Goal: Navigation & Orientation: Understand site structure

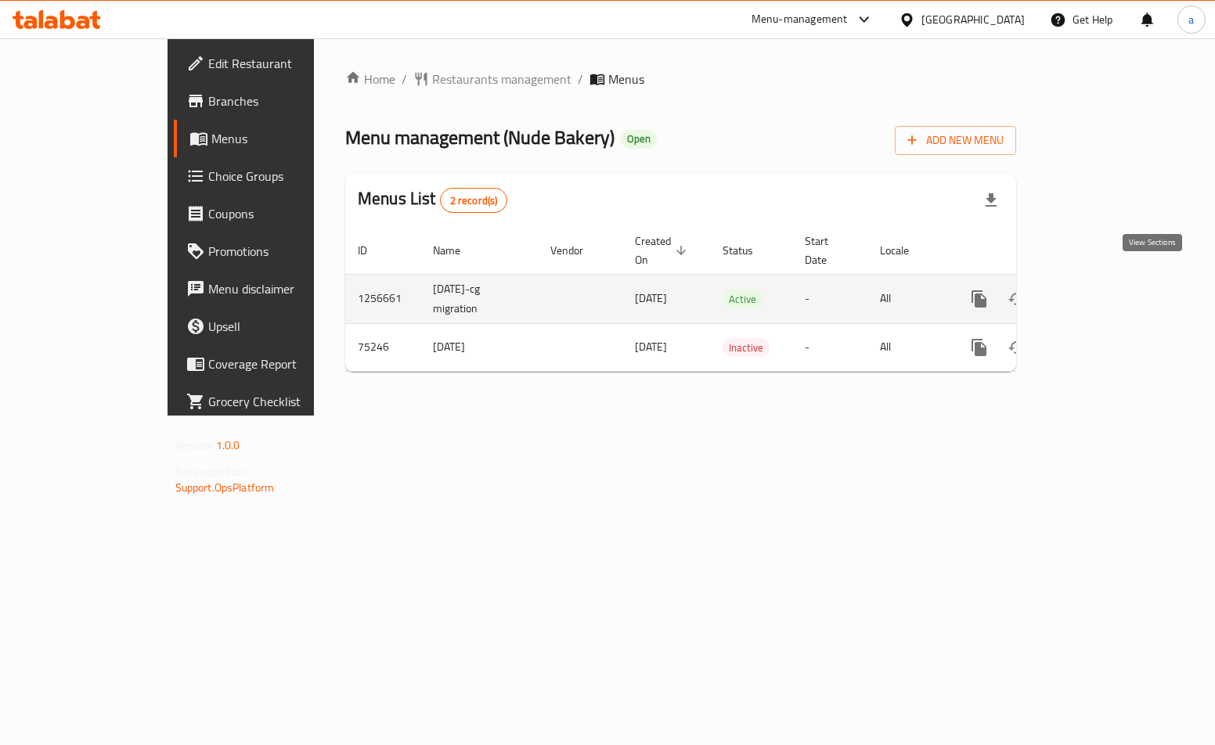
click at [1111, 280] on link "enhanced table" at bounding box center [1092, 299] width 38 height 38
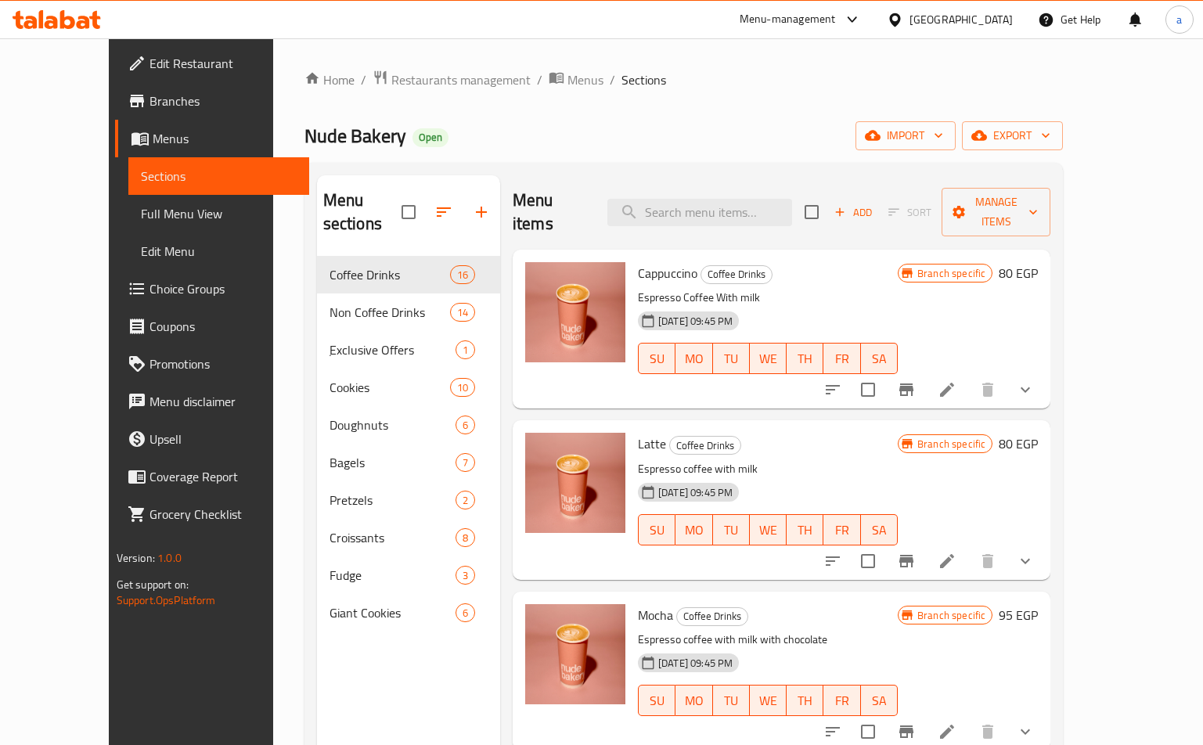
click at [456, 142] on div "Nude Bakery Open import export" at bounding box center [683, 135] width 759 height 29
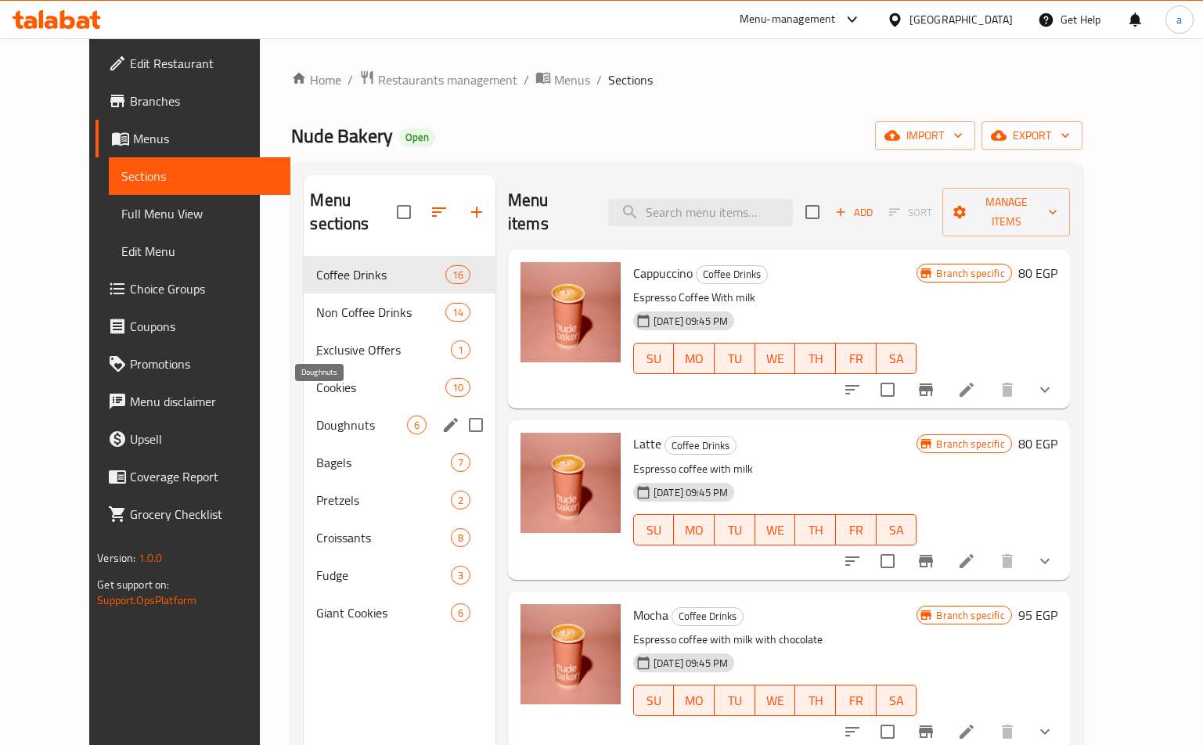
click at [316, 416] on span "Doughnuts" at bounding box center [361, 425] width 90 height 19
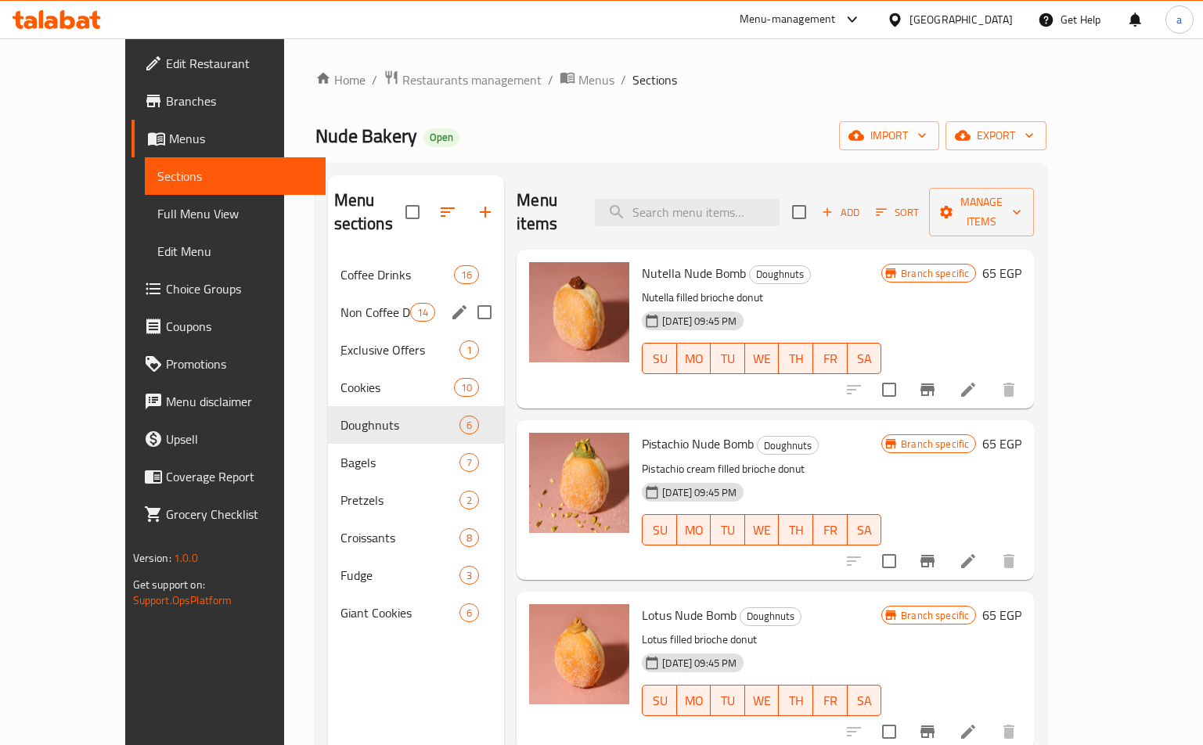
click at [328, 293] on div "Non Coffee Drinks 14" at bounding box center [416, 312] width 177 height 38
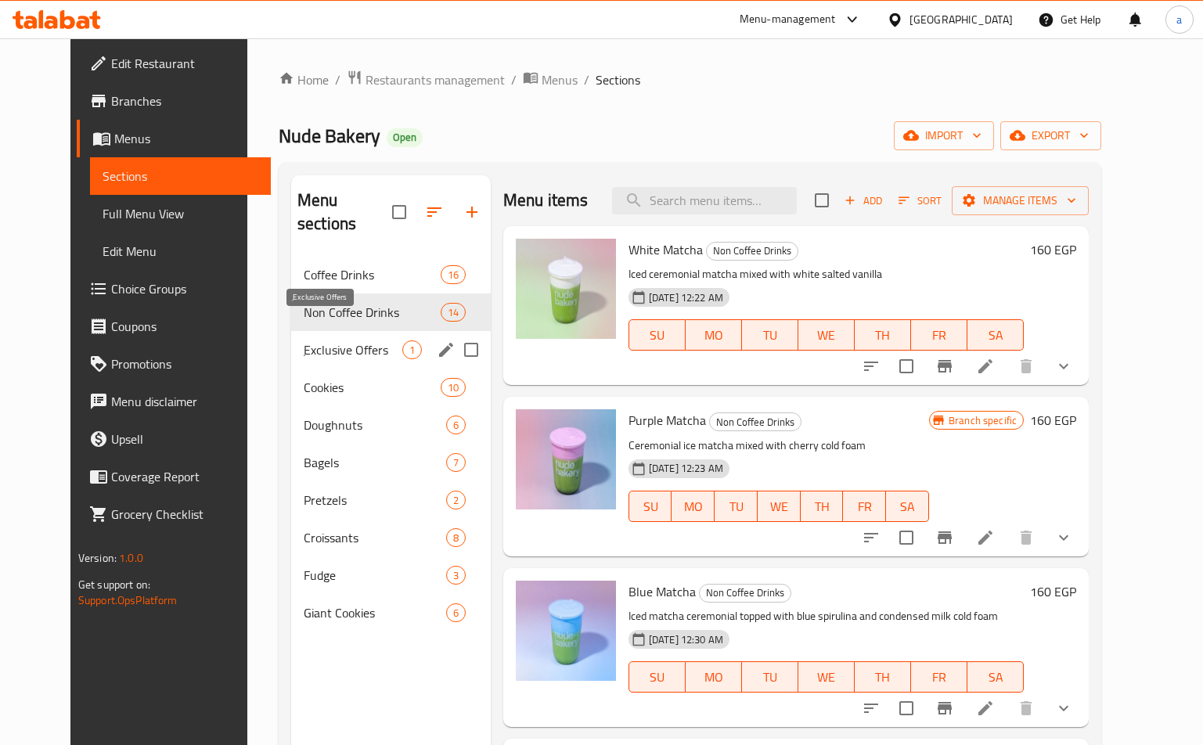
click at [304, 340] on span "ِExclusive Offers" at bounding box center [353, 349] width 99 height 19
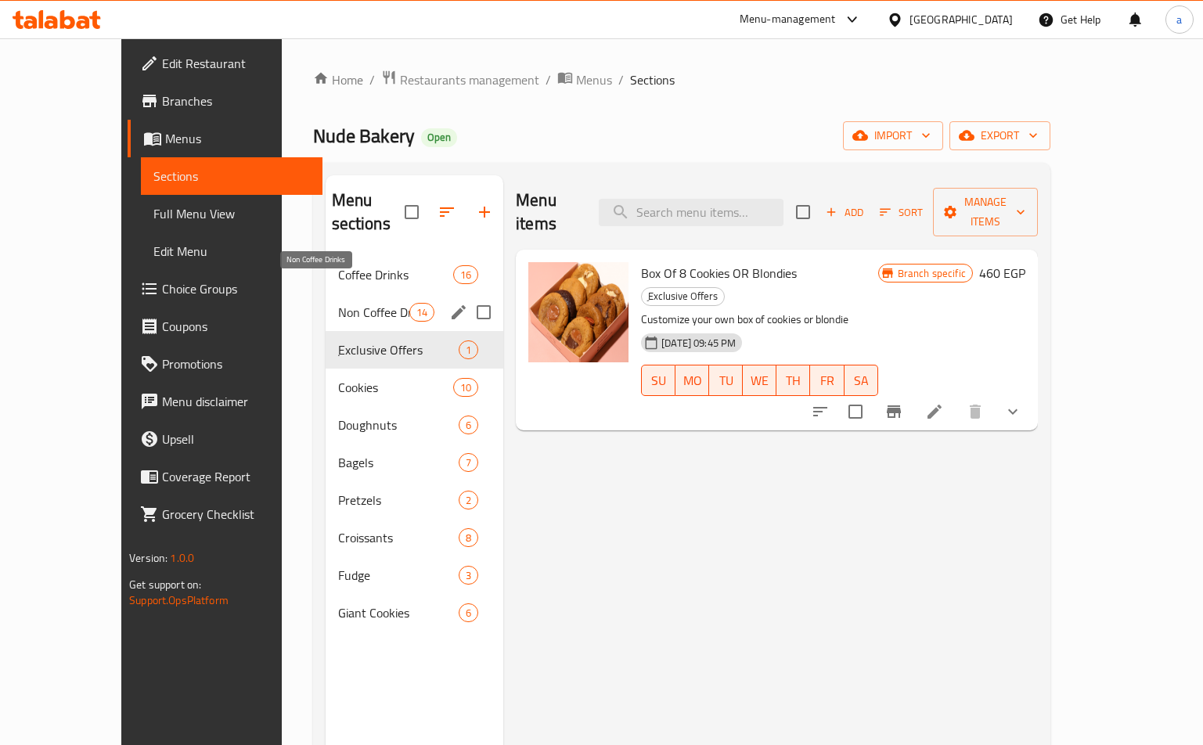
click at [338, 303] on span "Non Coffee Drinks" at bounding box center [373, 312] width 71 height 19
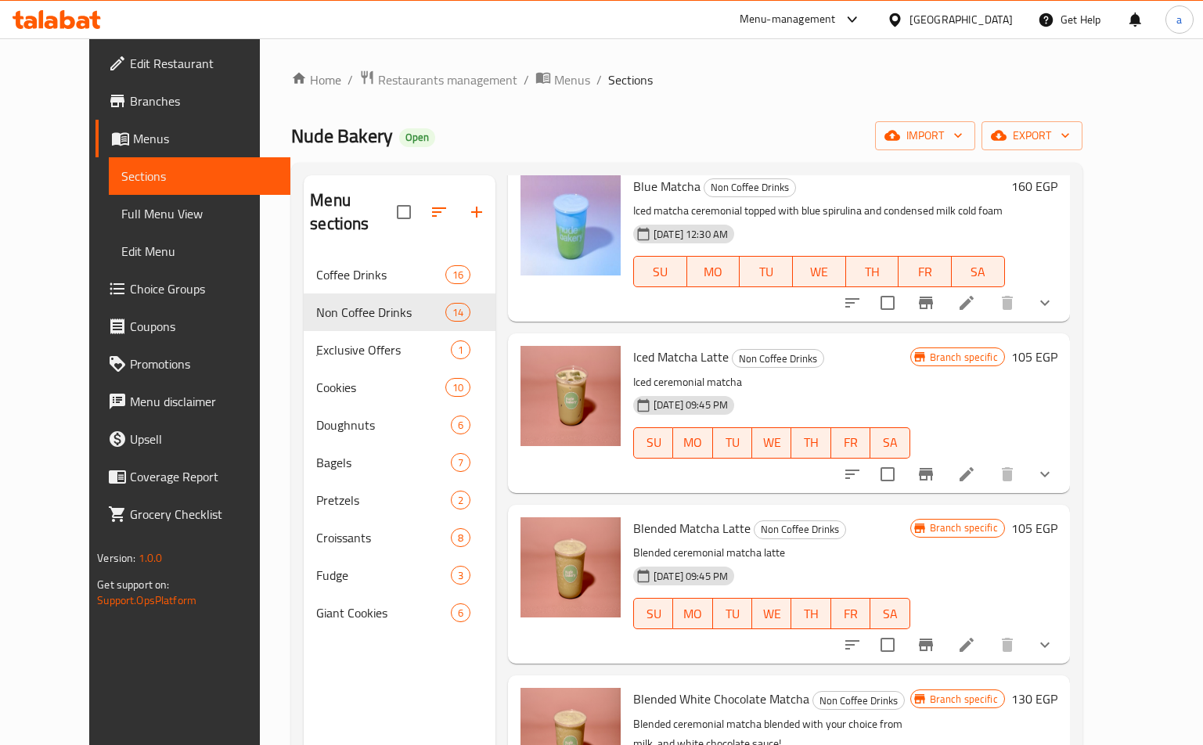
scroll to position [391, 0]
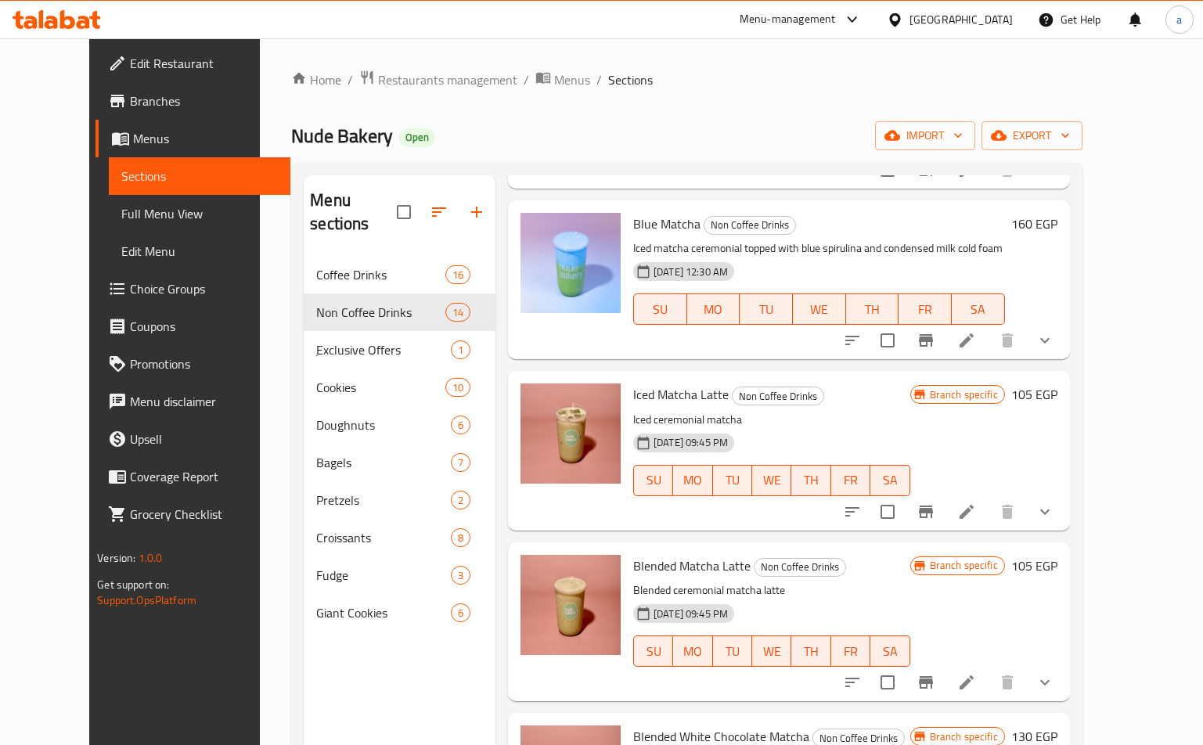
click at [410, 67] on div "Home / Restaurants management / Menus / Sections Nude Bakery Open import export…" at bounding box center [686, 501] width 853 height 926
click at [409, 79] on span "Restaurants management" at bounding box center [447, 79] width 139 height 19
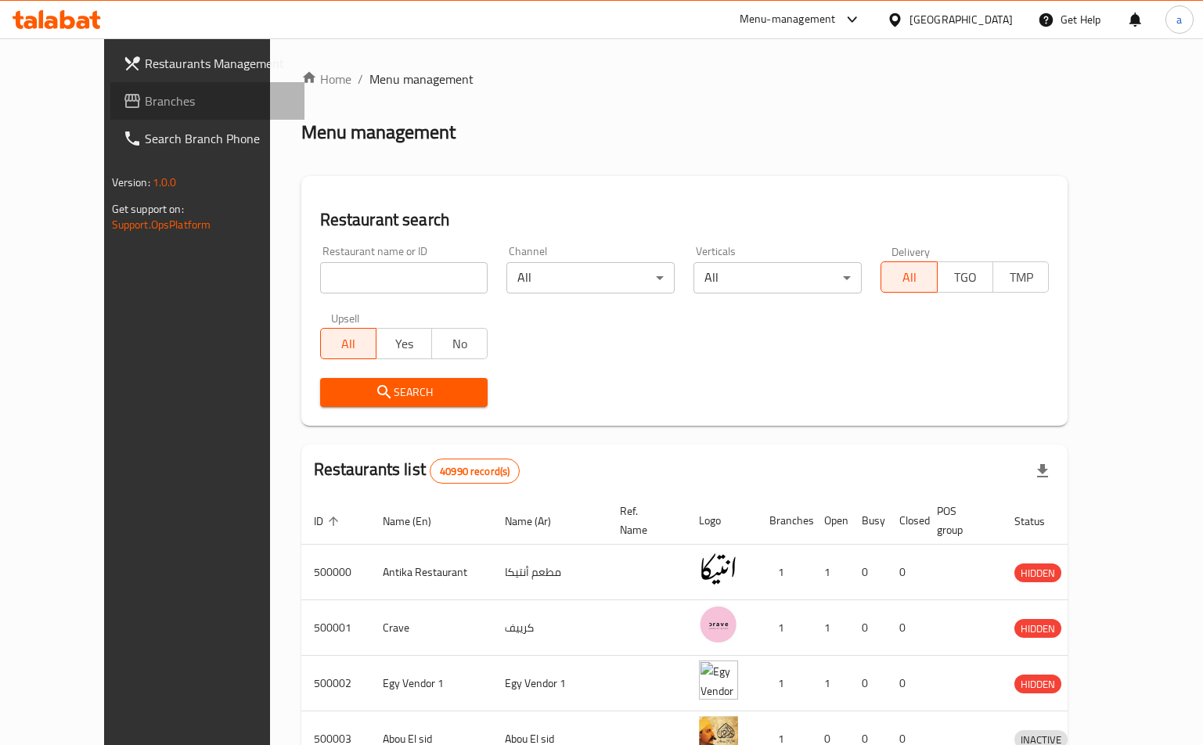
click at [147, 102] on span "Branches" at bounding box center [219, 101] width 148 height 19
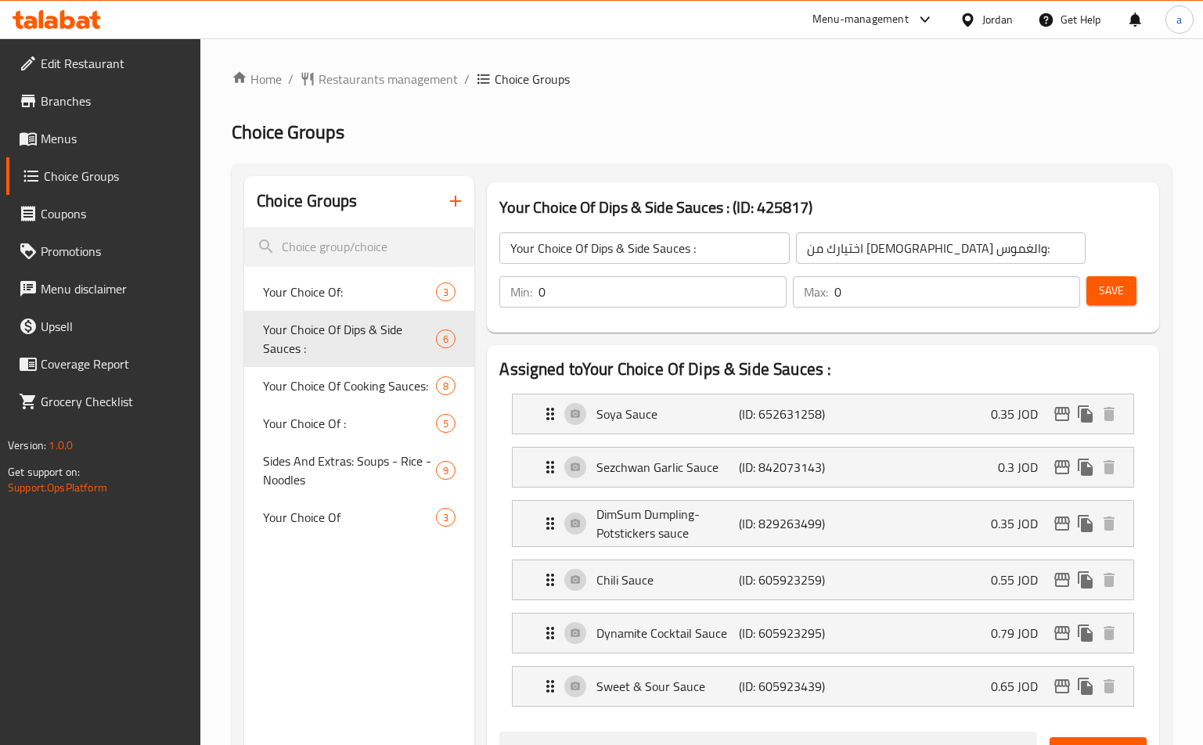
click at [425, 151] on div "Home / Restaurants management / Choice Groups Choice Groups Choice Groups Your …" at bounding box center [702, 748] width 940 height 1356
